Goal: Transaction & Acquisition: Purchase product/service

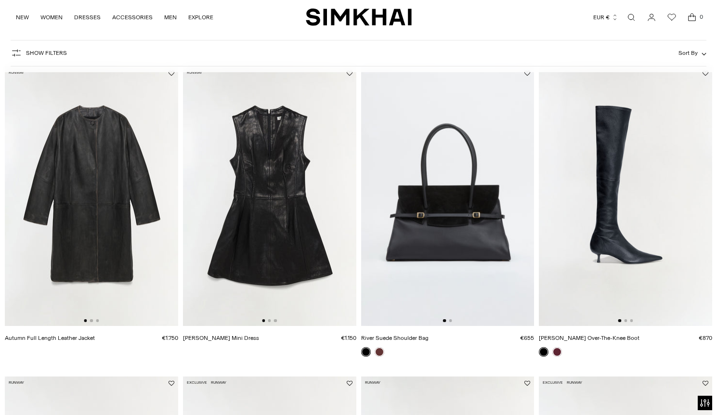
scroll to position [66, 0]
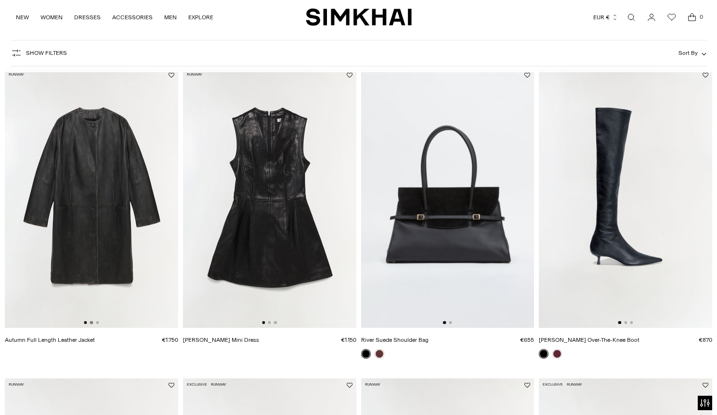
click at [91, 322] on button "Go to slide 2" at bounding box center [91, 322] width 3 height 3
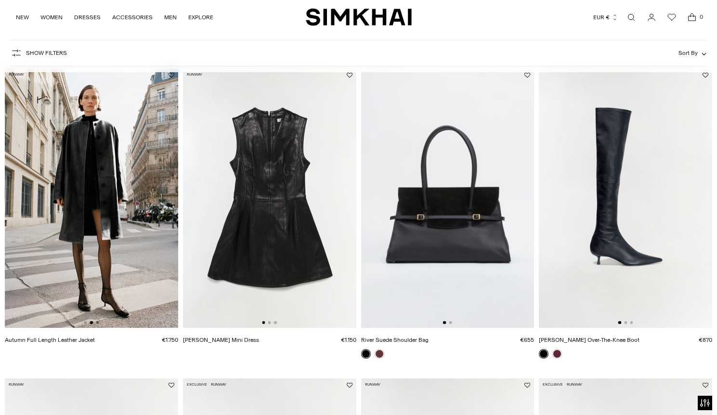
click at [96, 322] on button "Go to slide 3" at bounding box center [97, 322] width 3 height 3
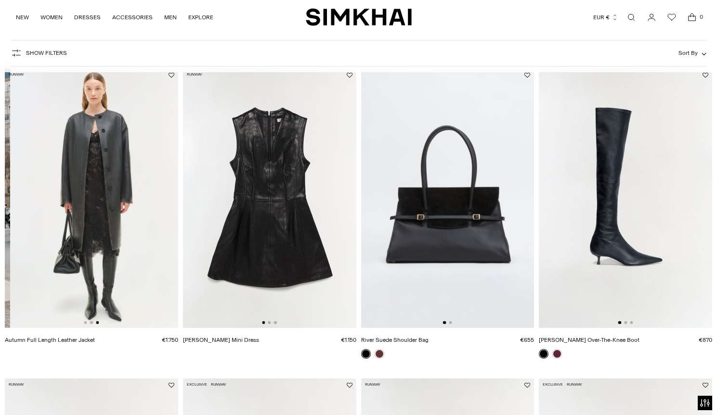
scroll to position [0, 346]
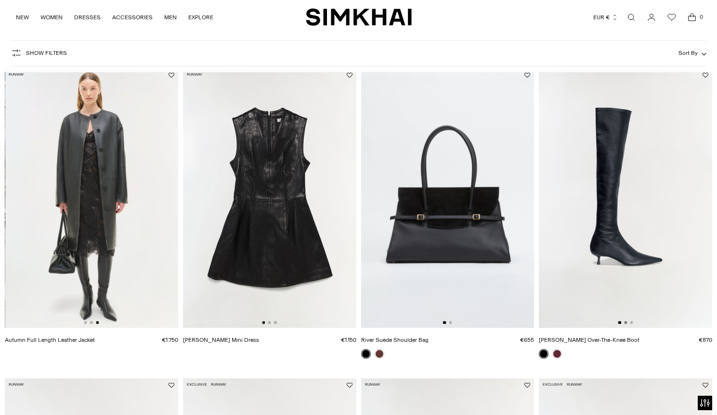
click at [626, 322] on button "Go to slide 2" at bounding box center [625, 322] width 3 height 3
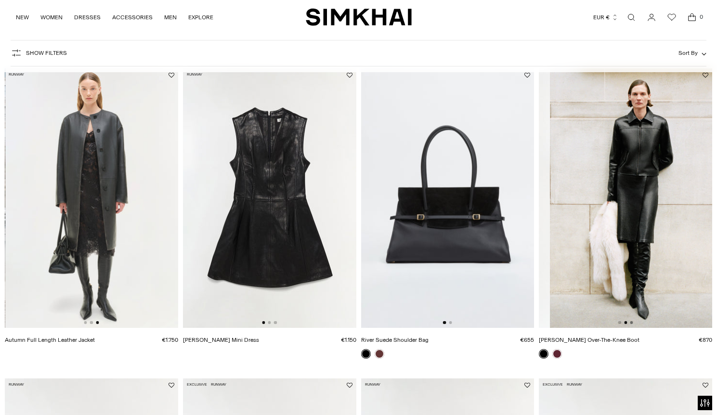
scroll to position [0, 173]
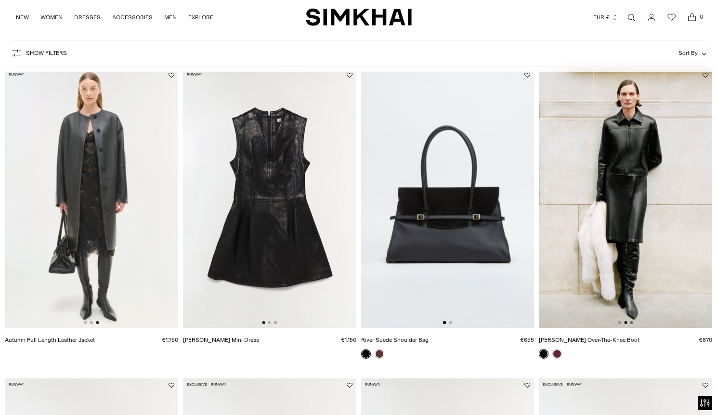
click at [632, 322] on button "Go to slide 3" at bounding box center [631, 322] width 3 height 3
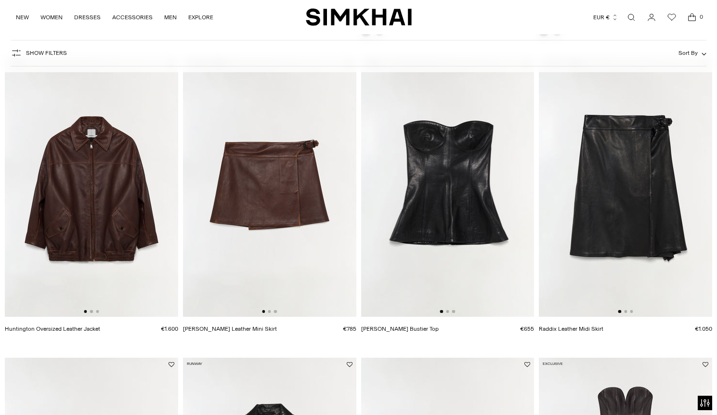
scroll to position [380, 0]
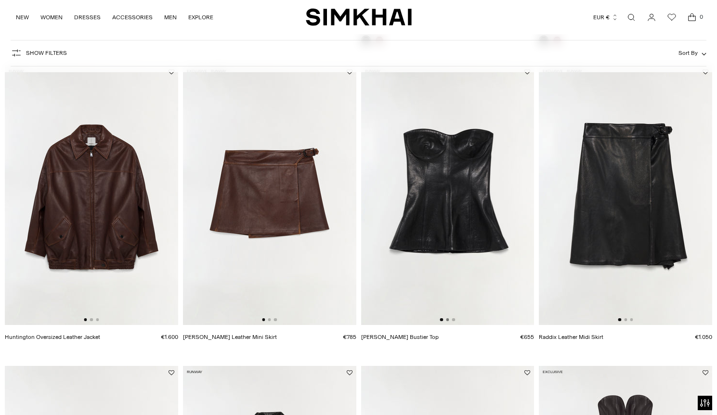
click at [447, 320] on button "Go to slide 2" at bounding box center [447, 319] width 3 height 3
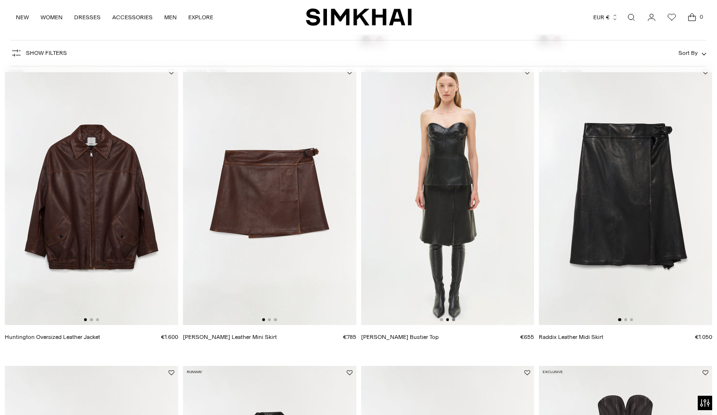
click at [453, 320] on button "Go to slide 3" at bounding box center [453, 319] width 3 height 3
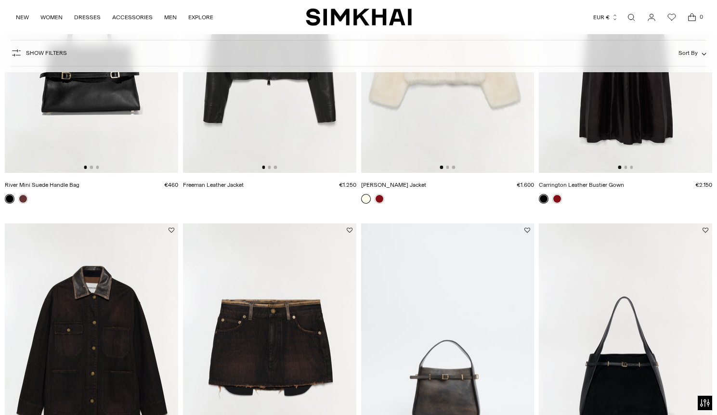
scroll to position [957, 0]
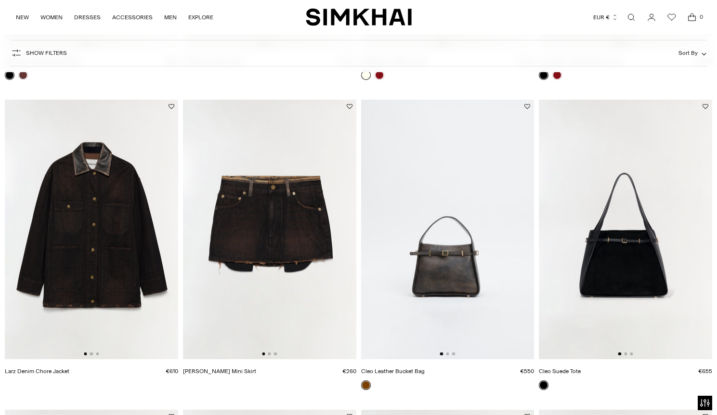
click at [271, 353] on div at bounding box center [269, 354] width 15 height 3
click at [275, 354] on button "Go to slide 3" at bounding box center [275, 354] width 3 height 3
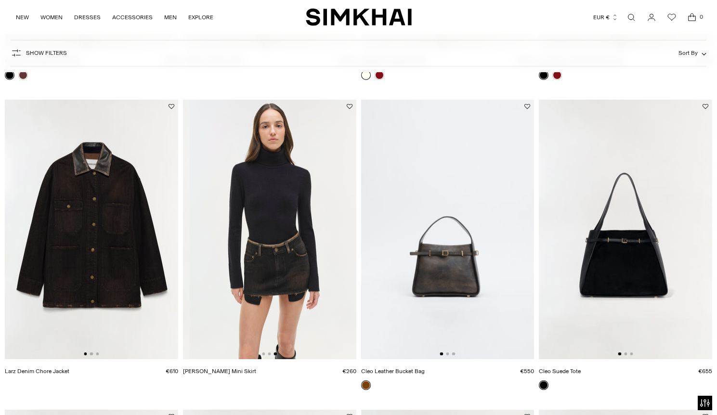
scroll to position [0, 346]
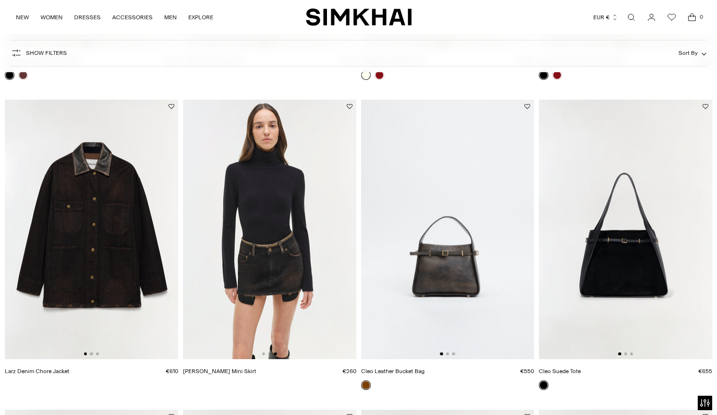
click at [271, 354] on div at bounding box center [269, 354] width 15 height 3
click at [270, 354] on button "Go to slide 2" at bounding box center [269, 354] width 3 height 3
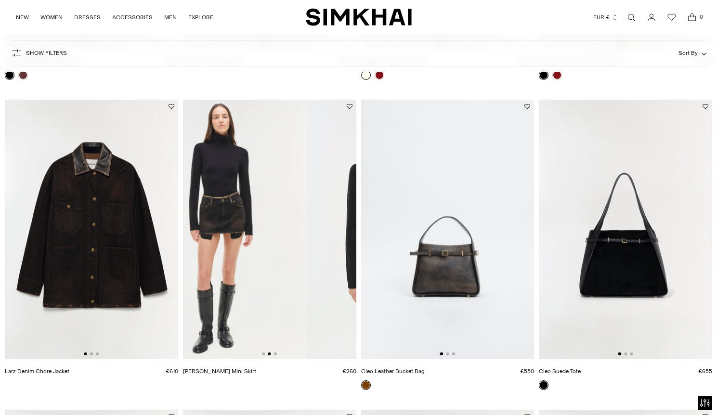
scroll to position [0, 173]
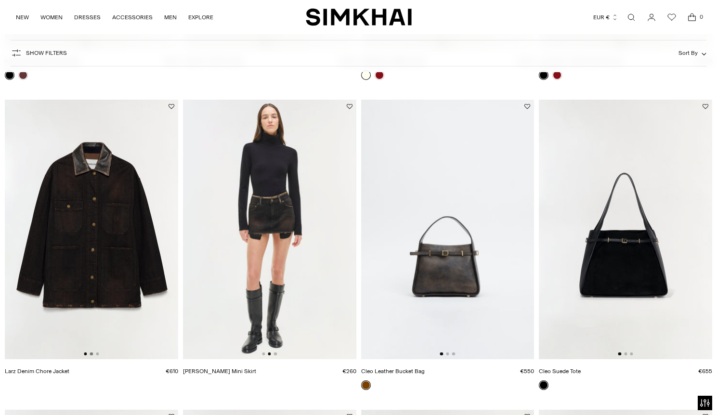
click at [92, 354] on button "Go to slide 2" at bounding box center [91, 354] width 3 height 3
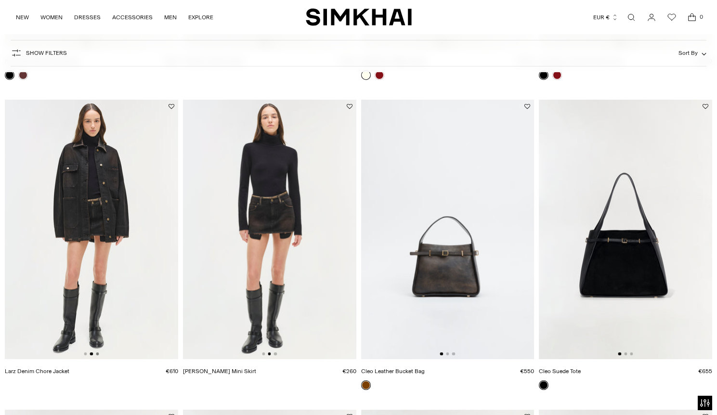
click at [97, 353] on button "Go to slide 3" at bounding box center [97, 354] width 3 height 3
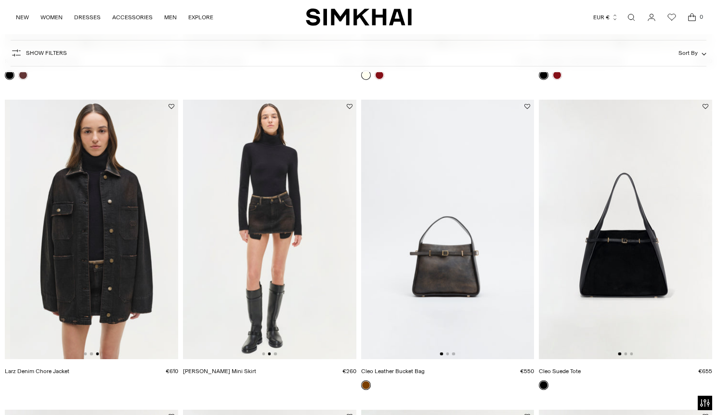
scroll to position [0, 346]
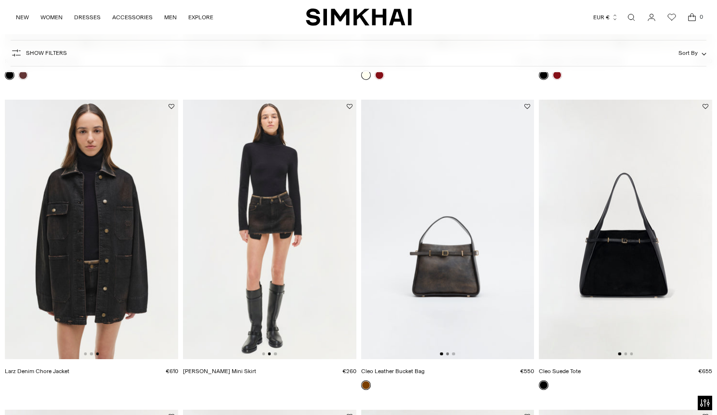
click at [448, 353] on button "Go to slide 2" at bounding box center [447, 354] width 3 height 3
click at [453, 353] on button "Go to slide 3" at bounding box center [453, 354] width 3 height 3
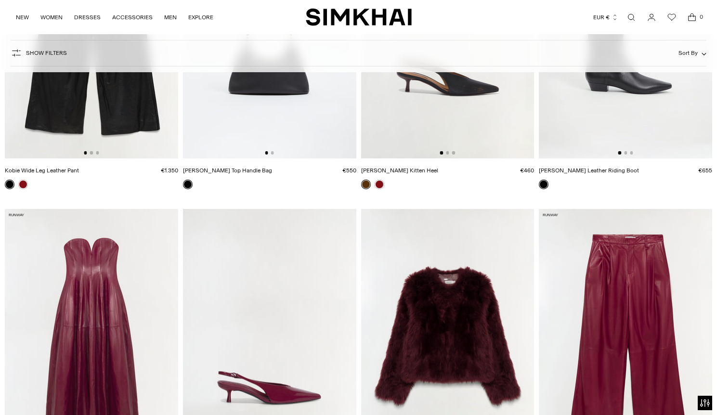
scroll to position [1896, 0]
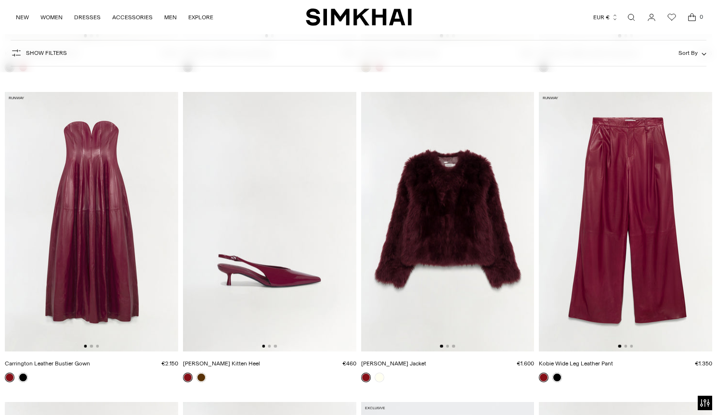
click at [271, 346] on div at bounding box center [269, 346] width 15 height 3
click at [275, 346] on button "Go to slide 3" at bounding box center [275, 346] width 3 height 3
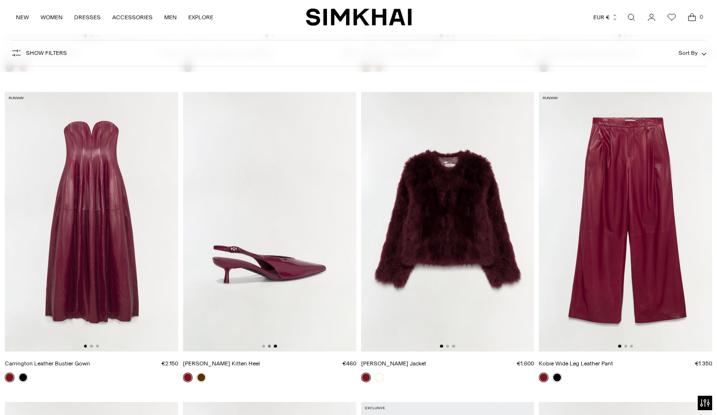
click at [271, 346] on button "Go to slide 2" at bounding box center [269, 346] width 3 height 3
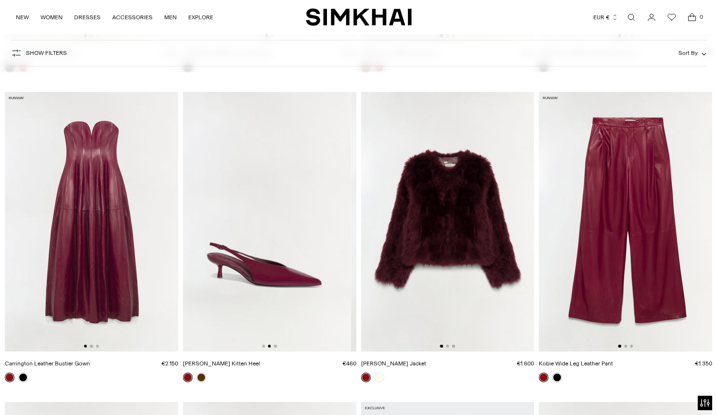
scroll to position [0, 173]
click at [201, 379] on link at bounding box center [202, 378] width 10 height 10
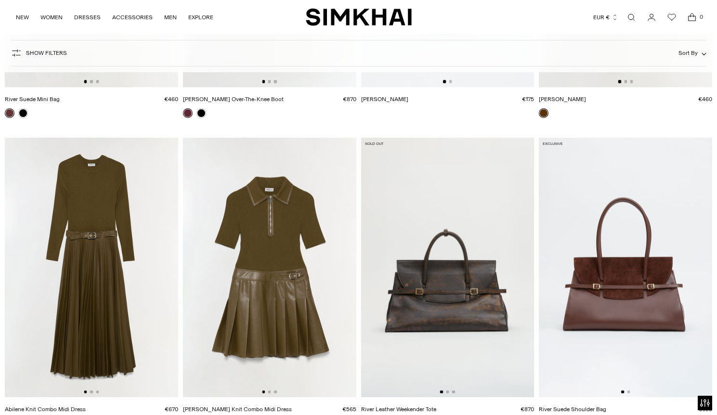
scroll to position [2257, 0]
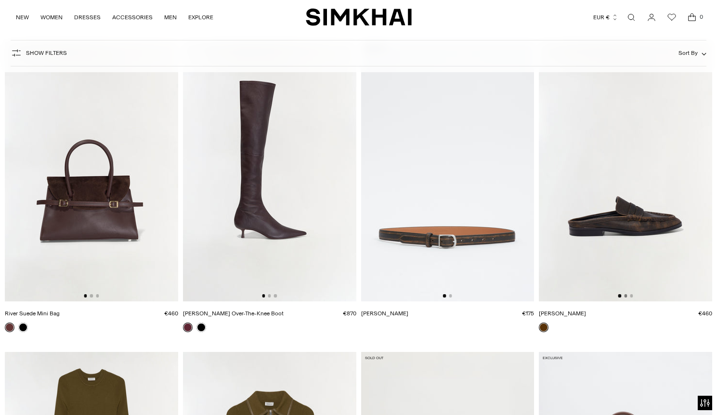
click at [624, 295] on button "Go to slide 2" at bounding box center [625, 295] width 3 height 3
click at [633, 297] on div at bounding box center [626, 295] width 15 height 3
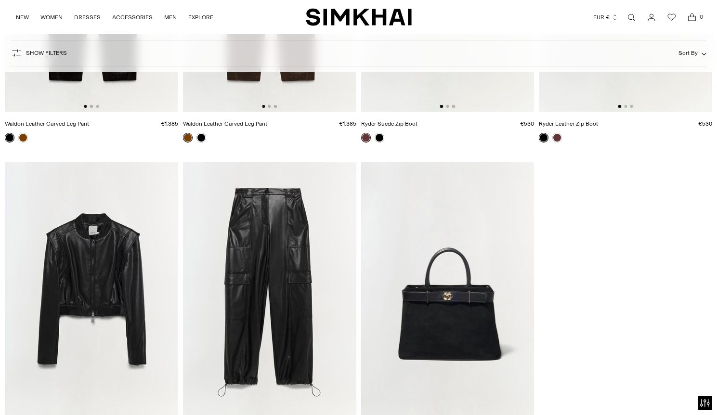
scroll to position [3784, 0]
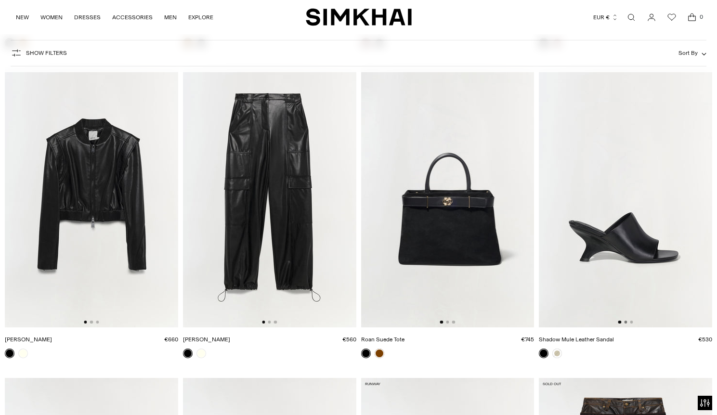
click at [624, 322] on button "Go to slide 2" at bounding box center [625, 322] width 3 height 3
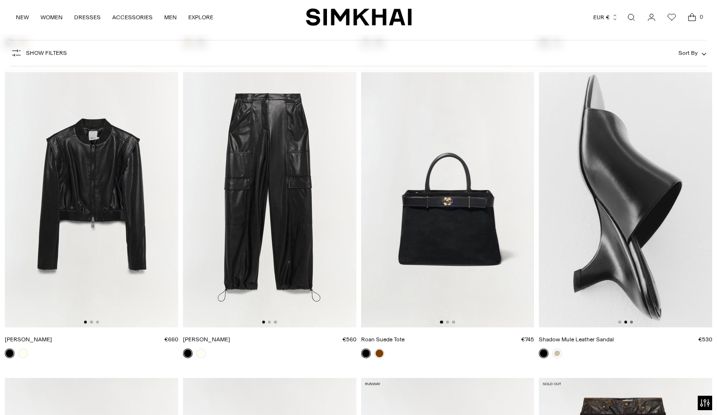
click at [631, 321] on button "Go to slide 3" at bounding box center [631, 322] width 3 height 3
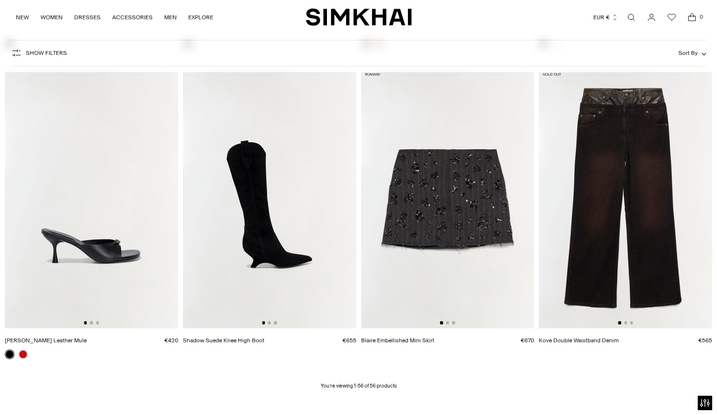
scroll to position [4243, 0]
